Goal: Find specific page/section: Find specific page/section

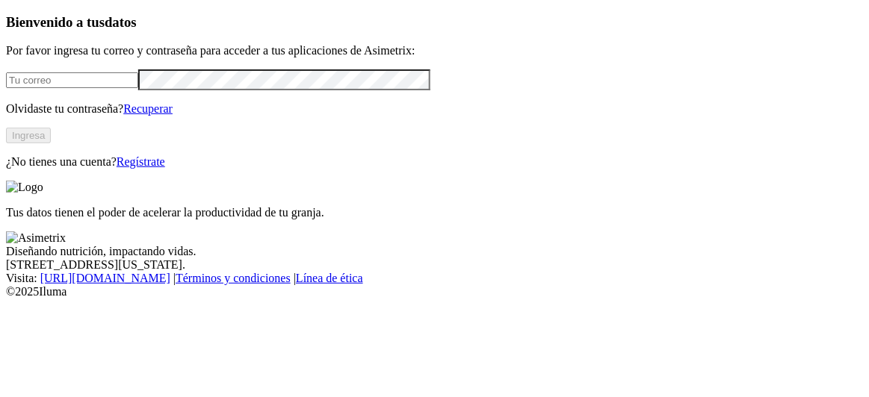
type input "[PERSON_NAME][EMAIL_ADDRESS][PERSON_NAME][DOMAIN_NAME]"
click at [51, 143] on button "Ingresa" at bounding box center [28, 136] width 45 height 16
